Goal: Task Accomplishment & Management: Use online tool/utility

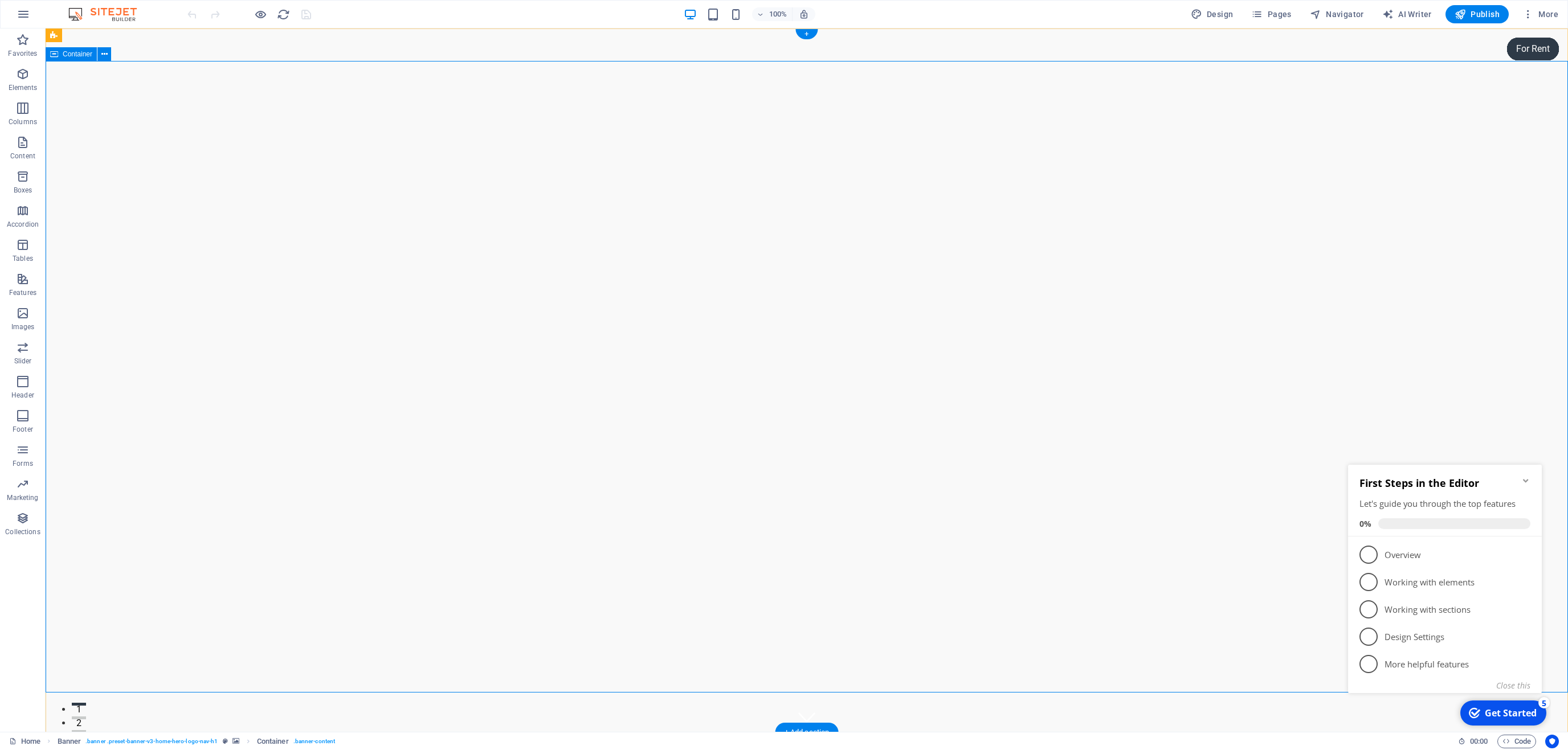
drag, startPoint x: 407, startPoint y: 376, endPoint x: 412, endPoint y: 372, distance: 6.4
drag, startPoint x: 1470, startPoint y: 13, endPoint x: 1413, endPoint y: 26, distance: 58.5
click at [1470, 13] on span "Publish" at bounding box center [1477, 14] width 45 height 11
click at [73, 54] on span "Container" at bounding box center [77, 54] width 29 height 7
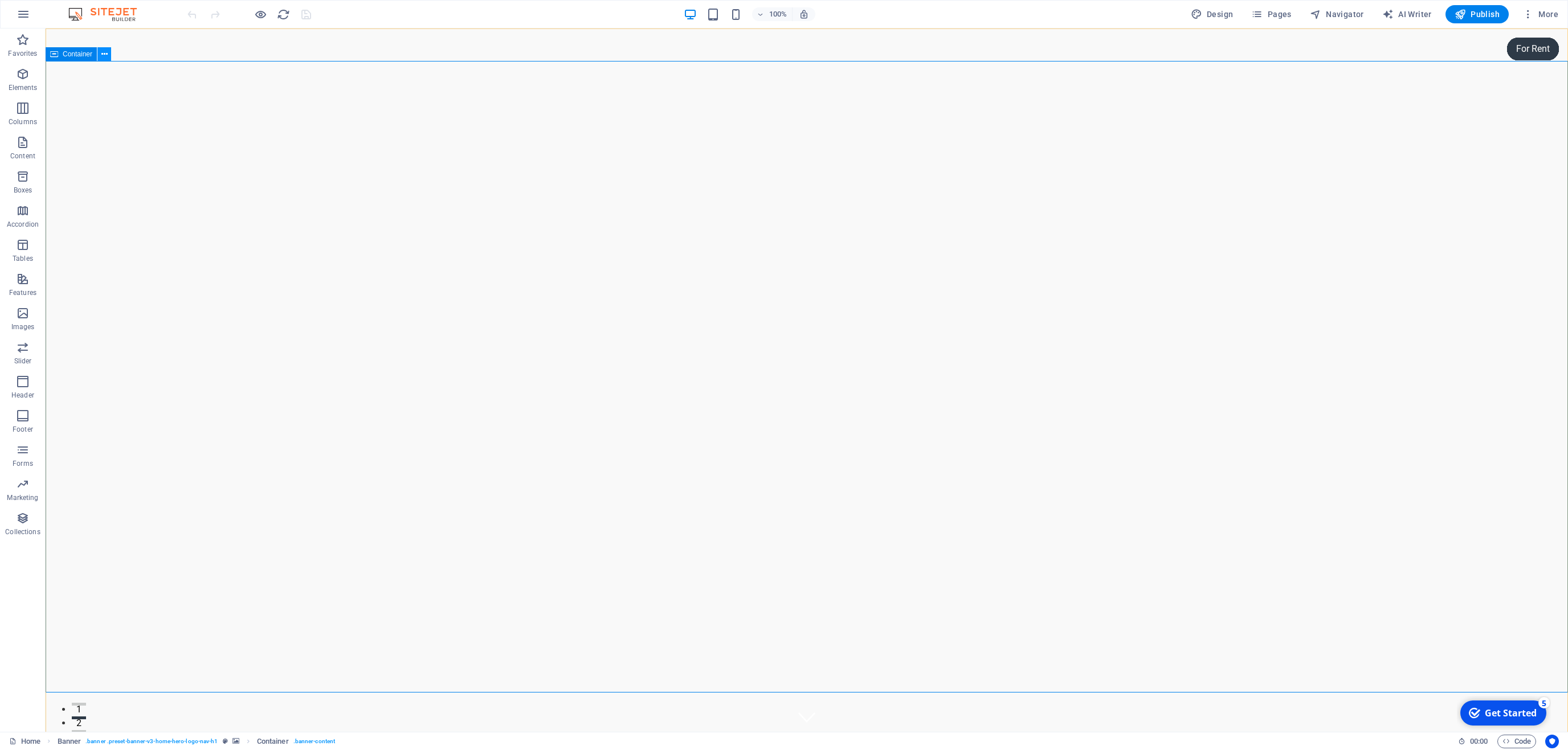
click at [107, 53] on icon at bounding box center [105, 54] width 7 height 12
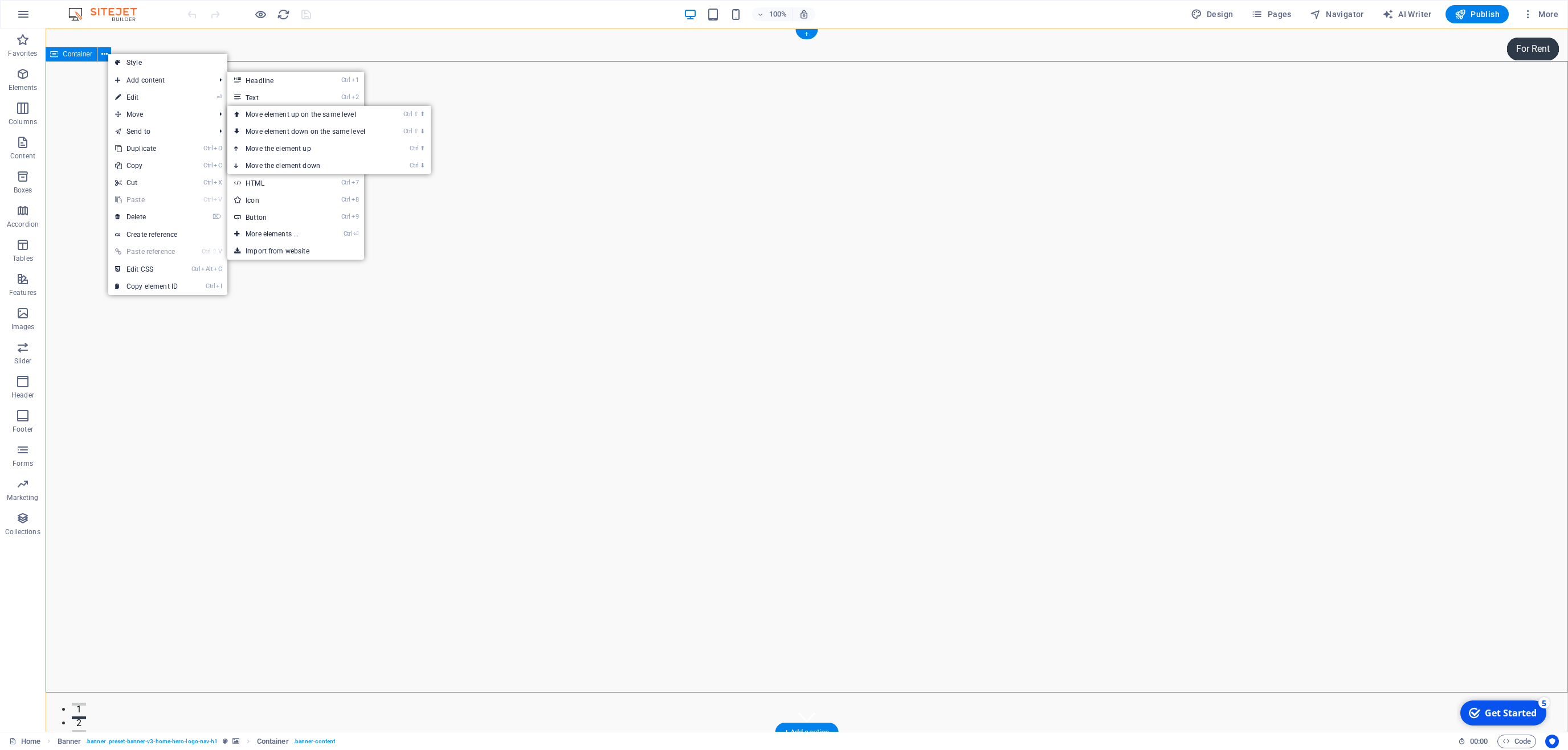
drag, startPoint x: 392, startPoint y: 466, endPoint x: 333, endPoint y: 429, distance: 69.6
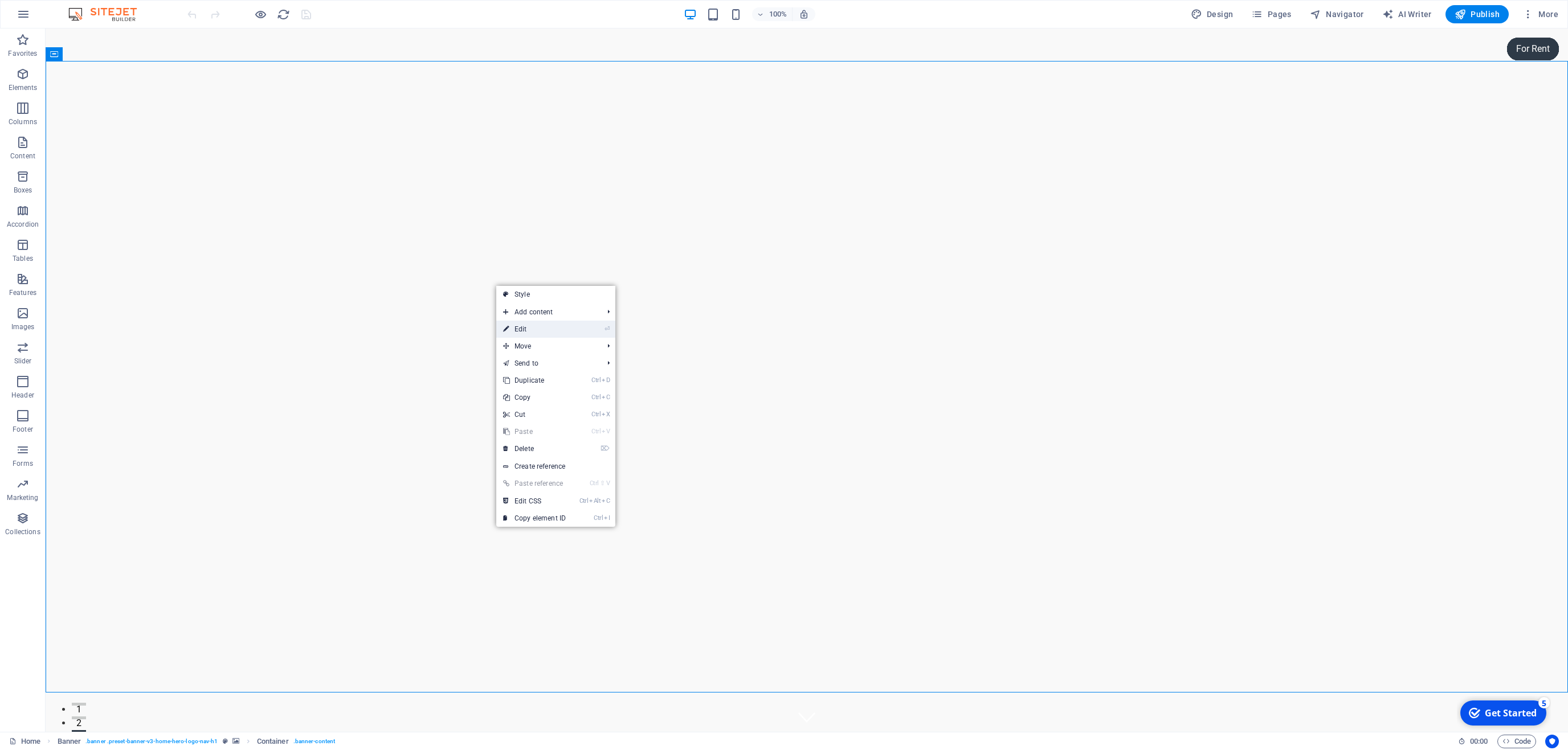
drag, startPoint x: 565, startPoint y: 332, endPoint x: 331, endPoint y: 308, distance: 235.2
click at [565, 332] on link "⏎ Edit" at bounding box center [534, 329] width 77 height 17
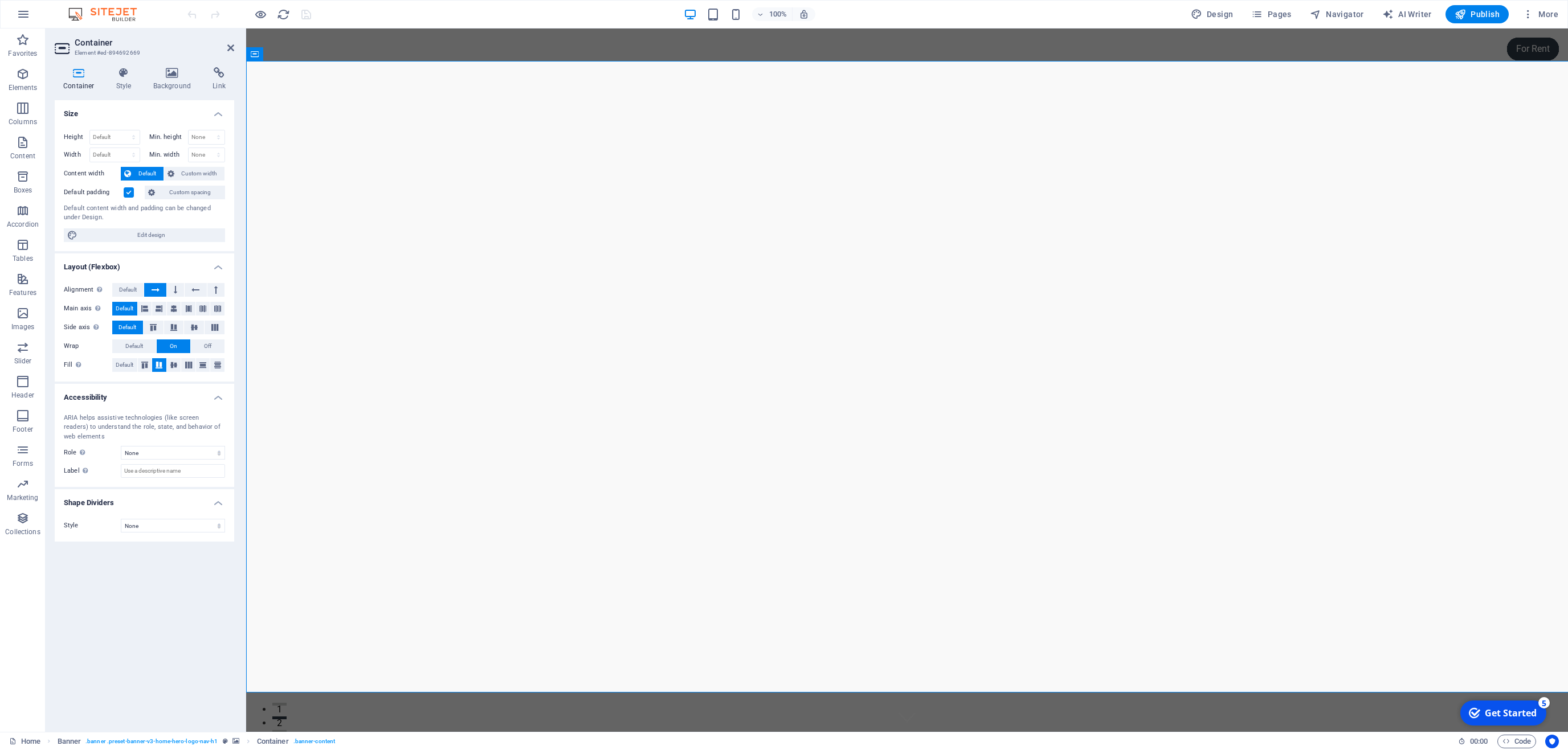
click at [126, 59] on div "Container Style Background Link Size Height Default px rem % vh vw Min. height …" at bounding box center [145, 395] width 198 height 674
click at [124, 69] on icon at bounding box center [124, 73] width 33 height 11
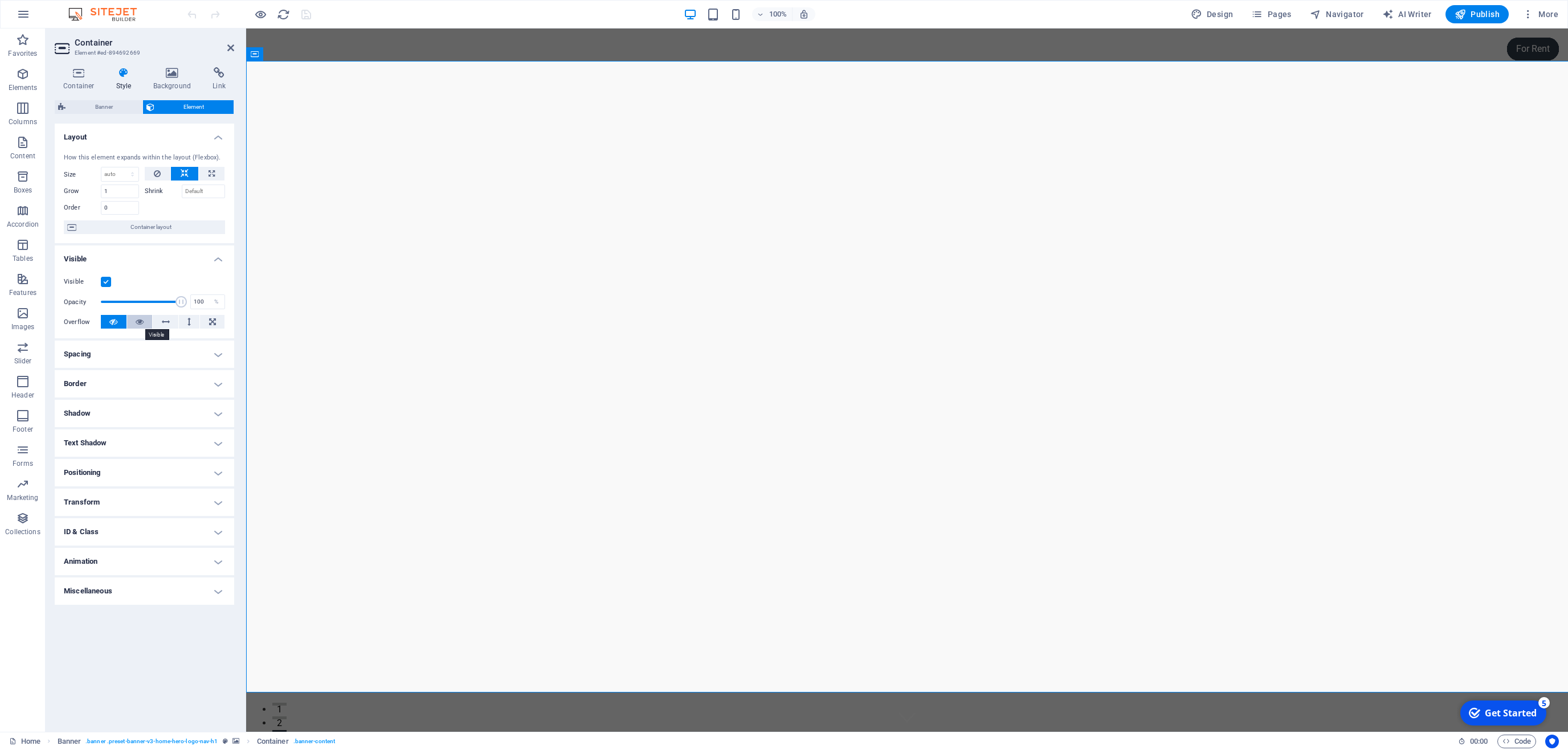
click at [145, 319] on button at bounding box center [139, 321] width 26 height 14
click at [175, 87] on h4 "Background" at bounding box center [174, 79] width 60 height 24
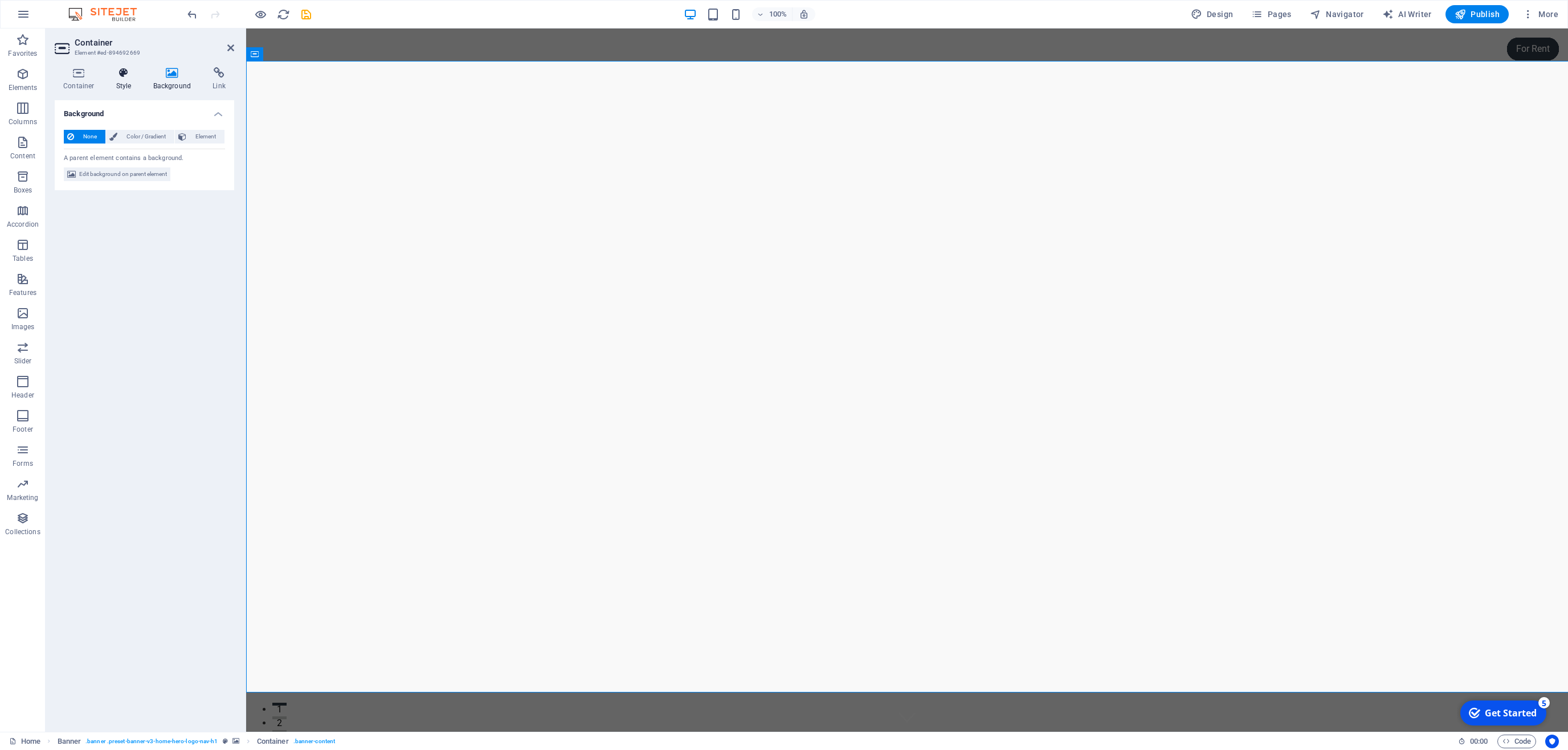
click at [128, 81] on h4 "Style" at bounding box center [126, 79] width 37 height 24
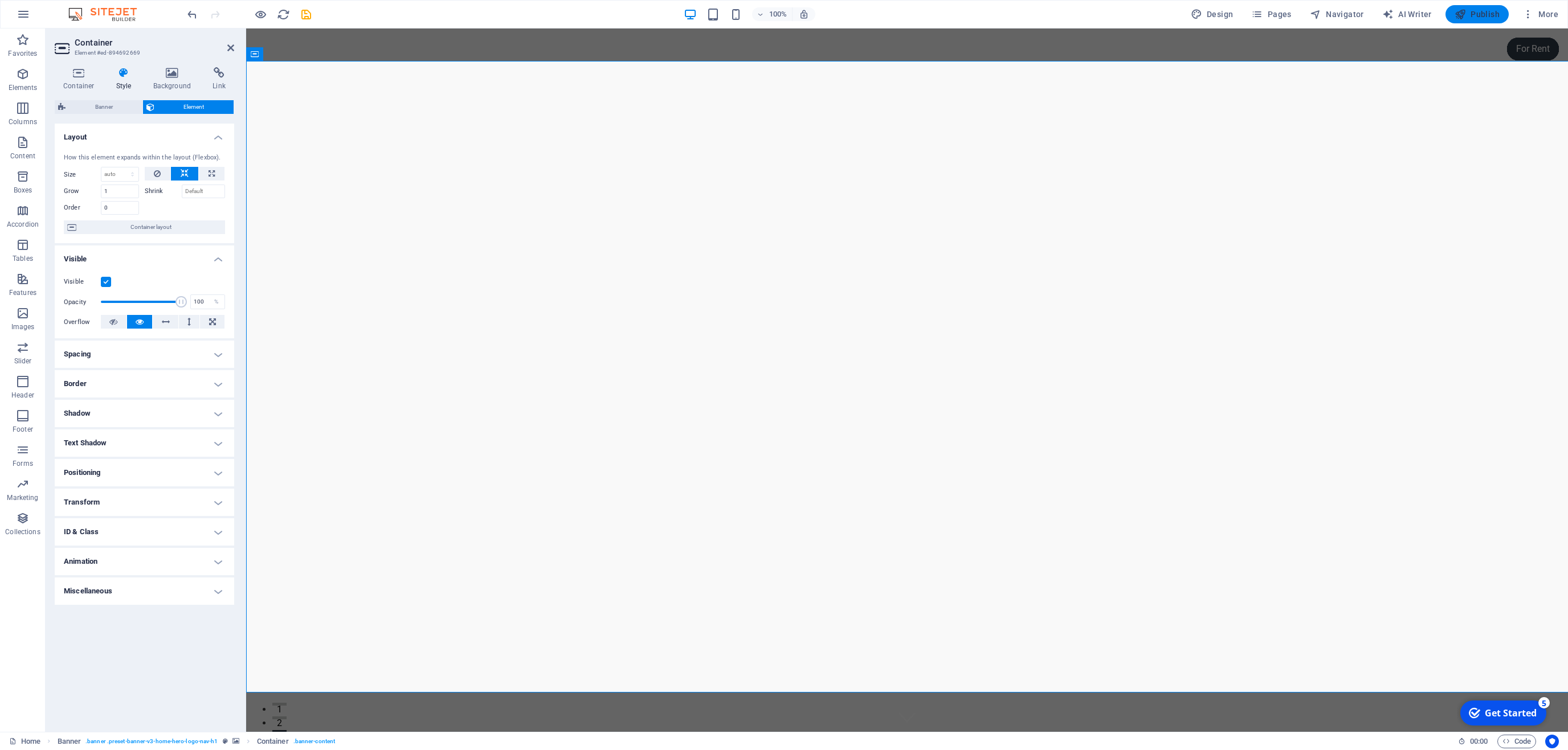
click at [1487, 14] on span "Publish" at bounding box center [1477, 14] width 45 height 11
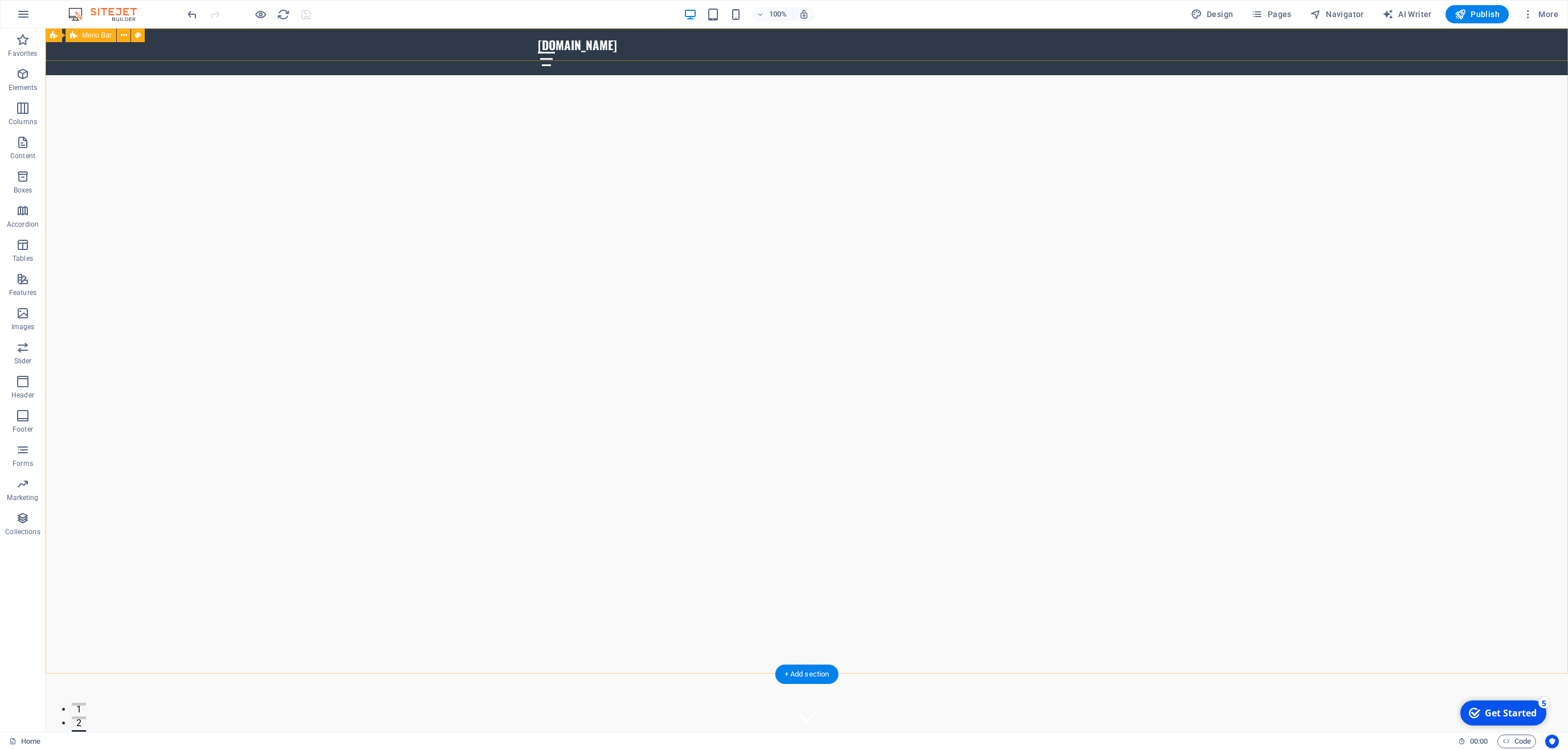
scroll to position [191, 0]
